Goal: Contribute content: Add original content to the website for others to see

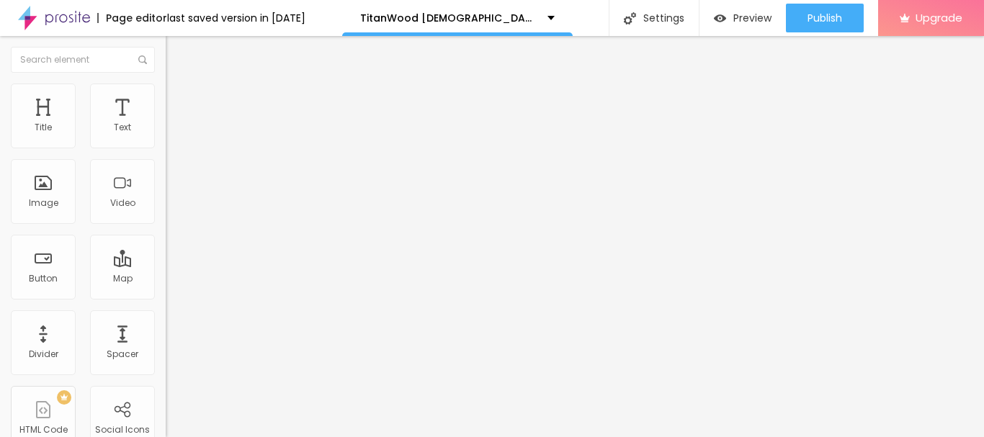
click at [166, 336] on div "Edit Text Style Advanced Typography Reset to default Shadow DISABLED Reset to d…" at bounding box center [249, 236] width 166 height 401
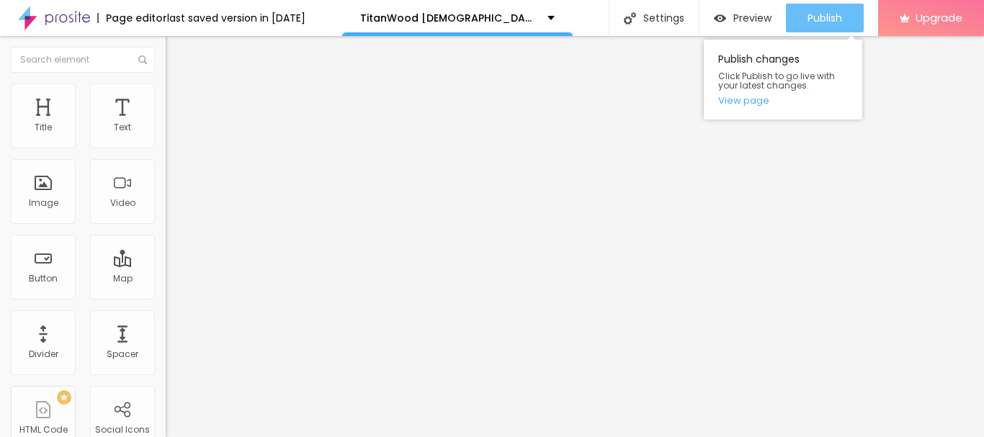
click at [830, 14] on span "Publish" at bounding box center [824, 18] width 35 height 12
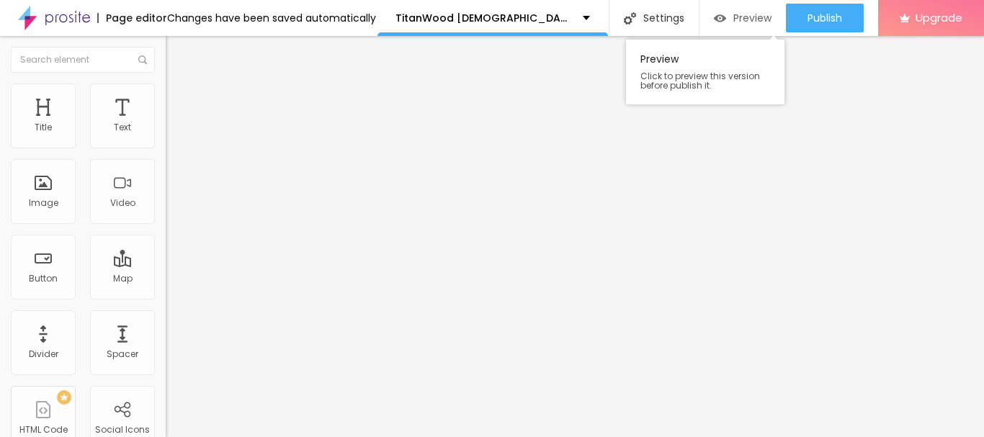
click at [735, 19] on span "Preview" at bounding box center [752, 18] width 38 height 12
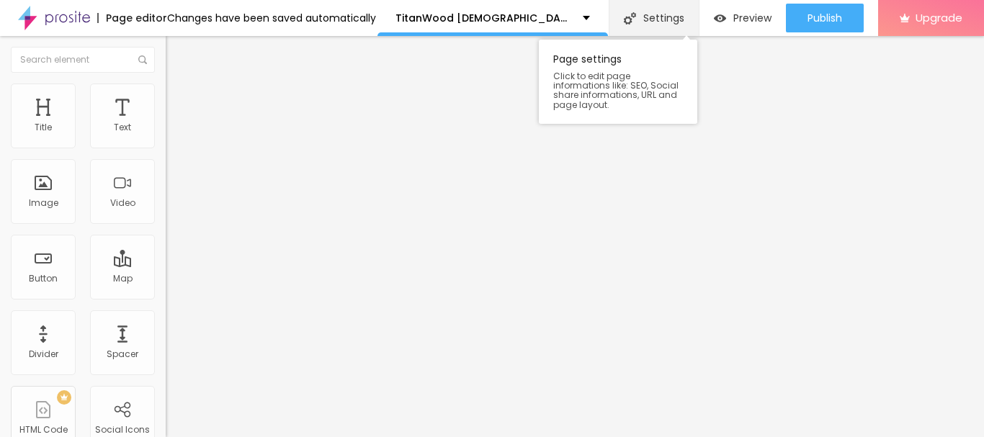
click at [661, 12] on div "Settings" at bounding box center [654, 18] width 90 height 36
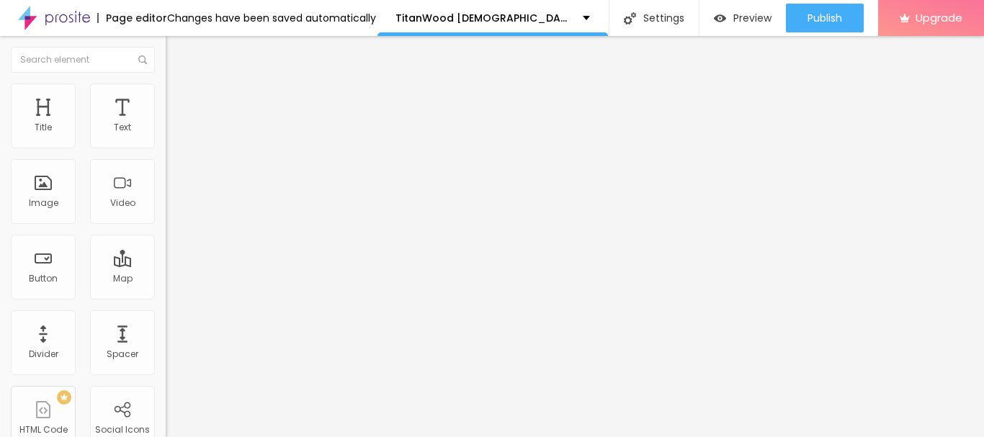
drag, startPoint x: 534, startPoint y: 142, endPoint x: 532, endPoint y: 153, distance: 11.7
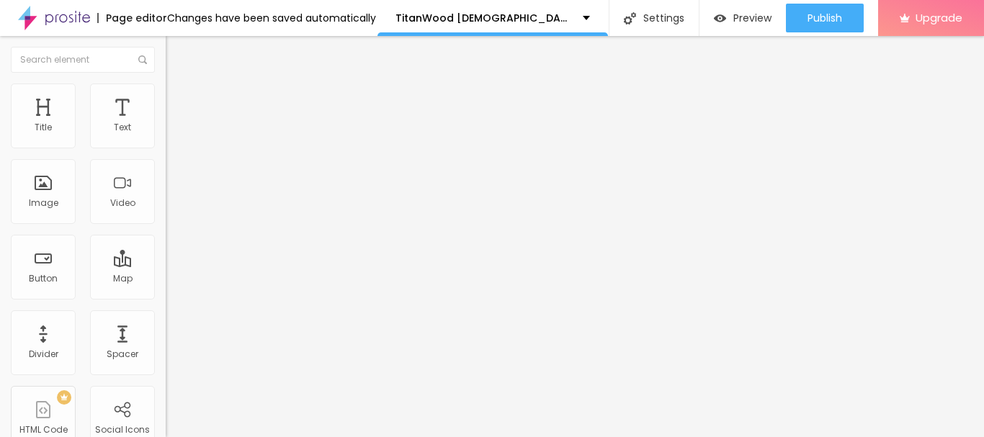
click at [166, 95] on li "Advanced" at bounding box center [249, 91] width 166 height 14
click at [112, 15] on div "Page editor" at bounding box center [132, 18] width 70 height 10
click at [68, 20] on img at bounding box center [54, 18] width 72 height 36
